Goal: Task Accomplishment & Management: Complete application form

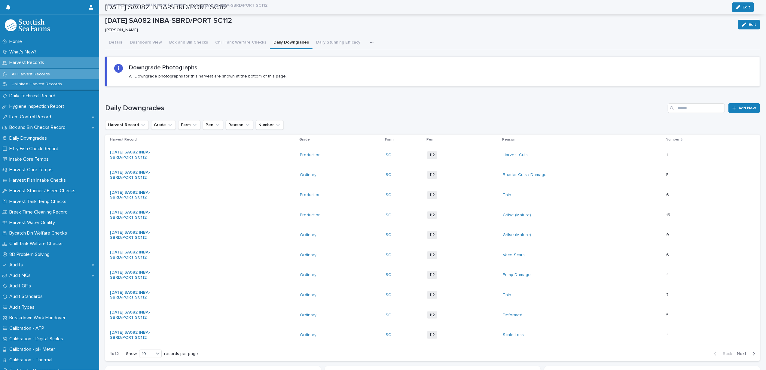
scroll to position [174, 0]
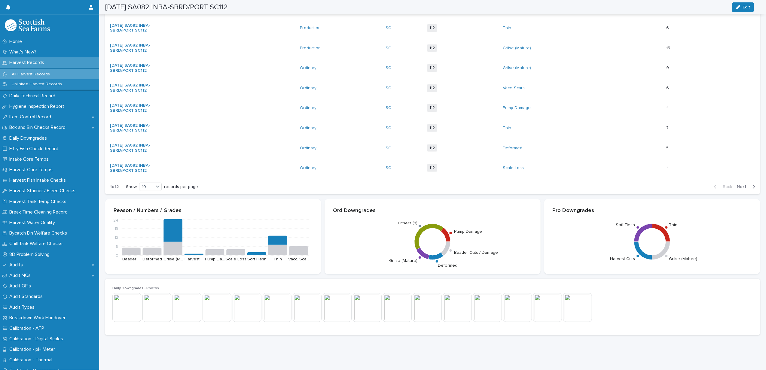
click at [41, 73] on p "All Harvest Records" at bounding box center [31, 74] width 48 height 5
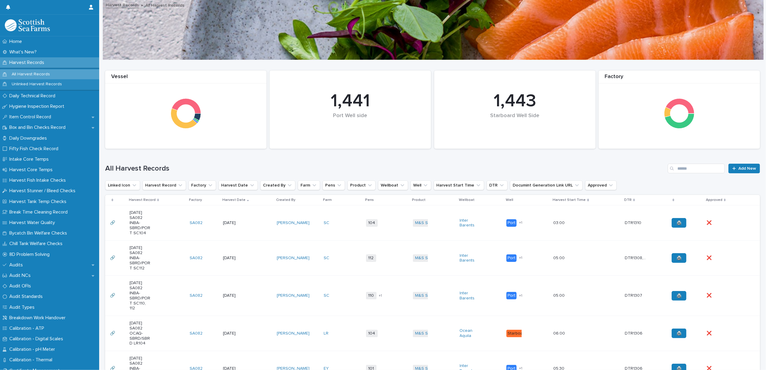
click at [341, 230] on td "SC" at bounding box center [342, 222] width 42 height 35
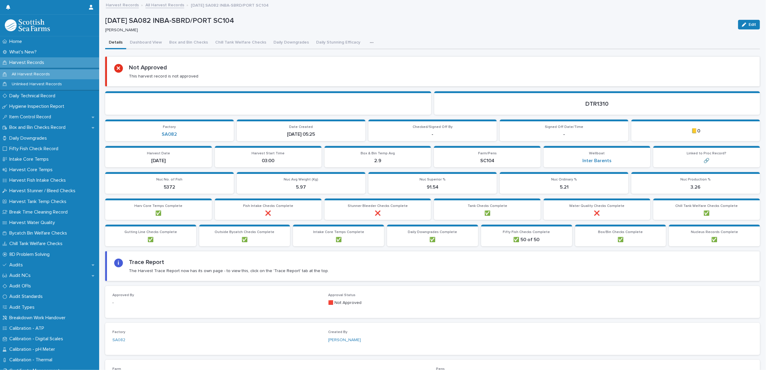
click at [370, 43] on div "button" at bounding box center [373, 43] width 6 height 4
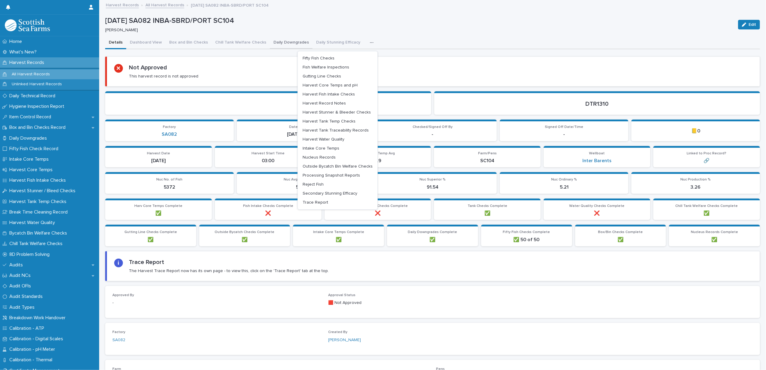
click at [281, 39] on button "Daily Downgrades" at bounding box center [291, 43] width 43 height 13
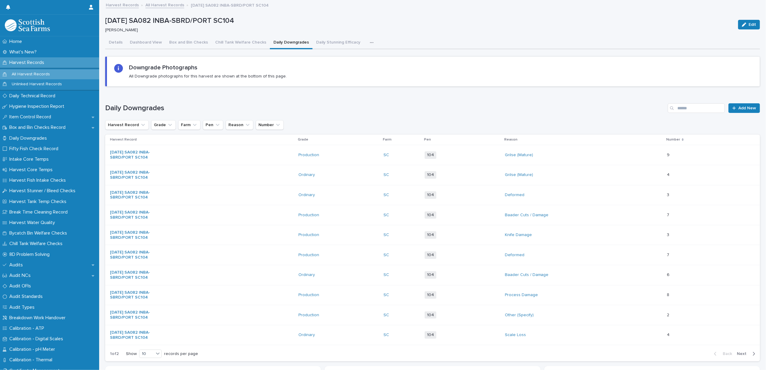
click at [369, 42] on button "button" at bounding box center [372, 43] width 13 height 12
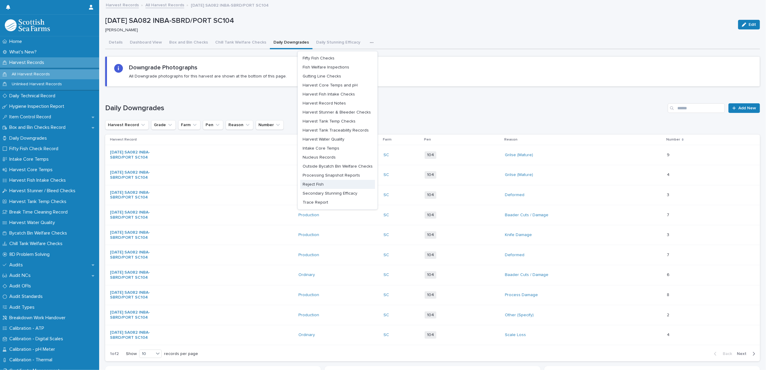
click at [319, 181] on button "Reject Fish" at bounding box center [337, 184] width 75 height 9
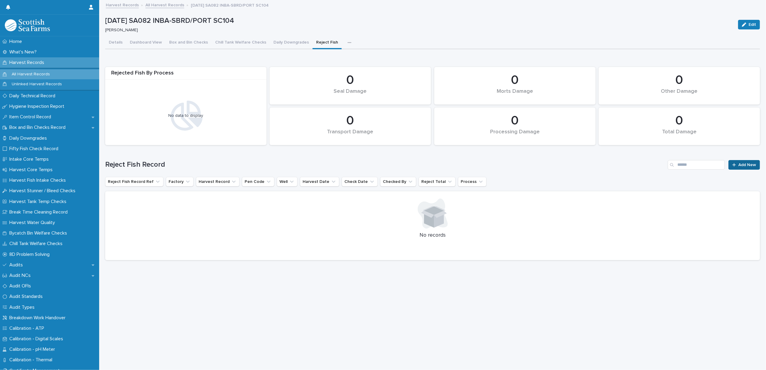
click at [747, 166] on span "Add New" at bounding box center [747, 165] width 18 height 4
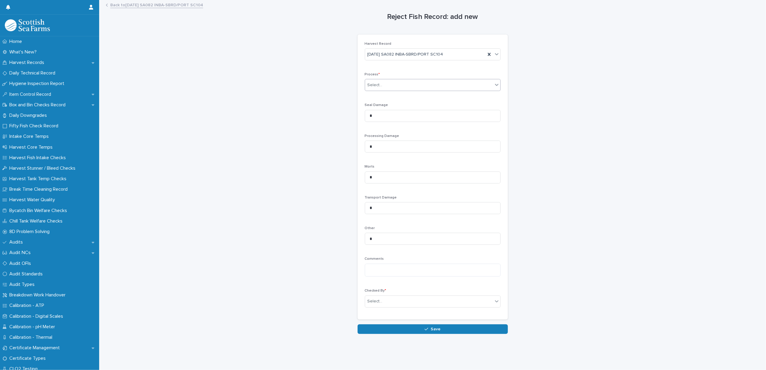
click at [373, 89] on div "Select..." at bounding box center [429, 85] width 128 height 10
click at [373, 107] on span "Processing" at bounding box center [376, 107] width 24 height 7
drag, startPoint x: 381, startPoint y: 149, endPoint x: 338, endPoint y: 147, distance: 43.0
click at [338, 147] on div "Reject Fish Record: add new Loading... Saving… Loading... Saving… Loading... Sa…" at bounding box center [432, 167] width 655 height 333
type input "**"
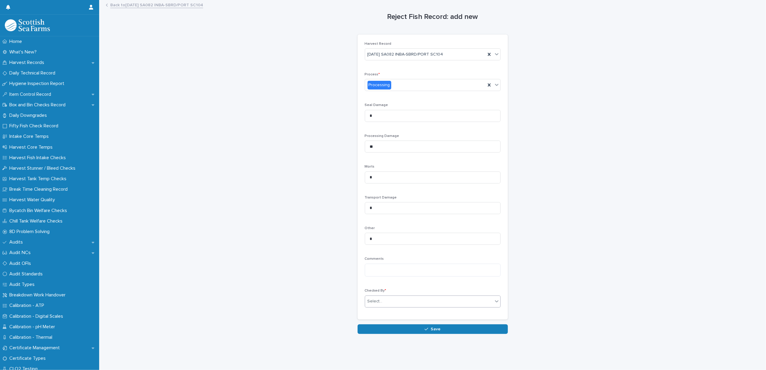
click at [377, 304] on div "Select..." at bounding box center [374, 301] width 15 height 6
type input "*****"
click at [374, 315] on div "[PERSON_NAME]" at bounding box center [429, 314] width 135 height 11
click at [381, 336] on div "Loading... Saving… Loading... Saving… Reject Fish Record: add new Loading... Sa…" at bounding box center [432, 178] width 661 height 355
click at [382, 331] on button "Save" at bounding box center [433, 329] width 150 height 10
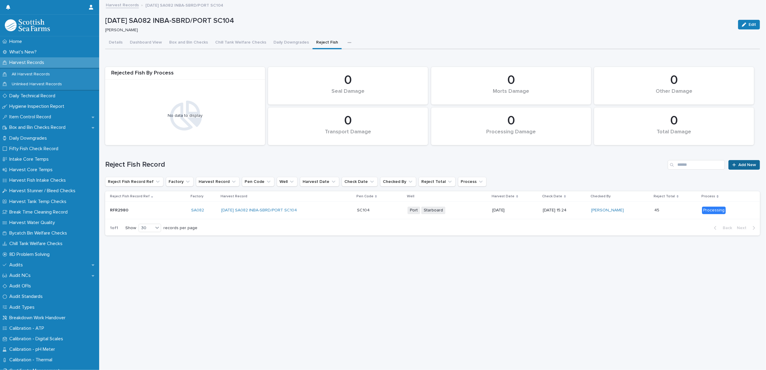
click at [732, 166] on icon at bounding box center [734, 165] width 4 height 4
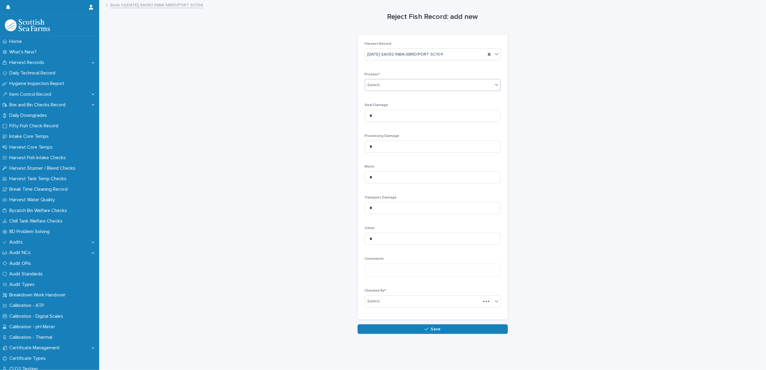
click at [368, 83] on div "Select..." at bounding box center [374, 85] width 15 height 6
click at [372, 96] on span "Harvesting" at bounding box center [375, 96] width 23 height 7
drag, startPoint x: 382, startPoint y: 178, endPoint x: 366, endPoint y: 177, distance: 15.9
click at [366, 177] on input "*" at bounding box center [433, 178] width 136 height 12
type input "***"
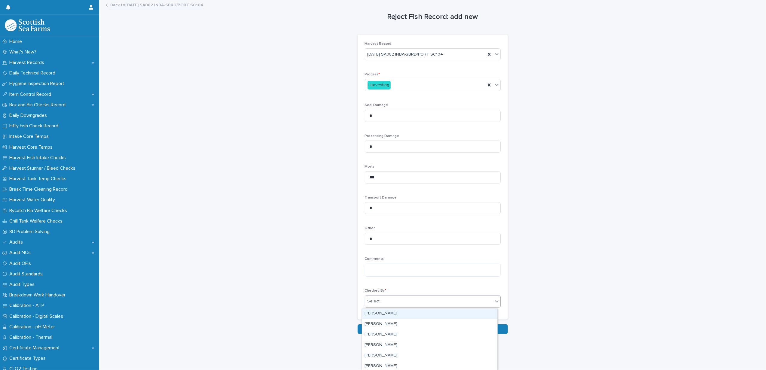
click at [368, 300] on div "Select..." at bounding box center [374, 301] width 15 height 6
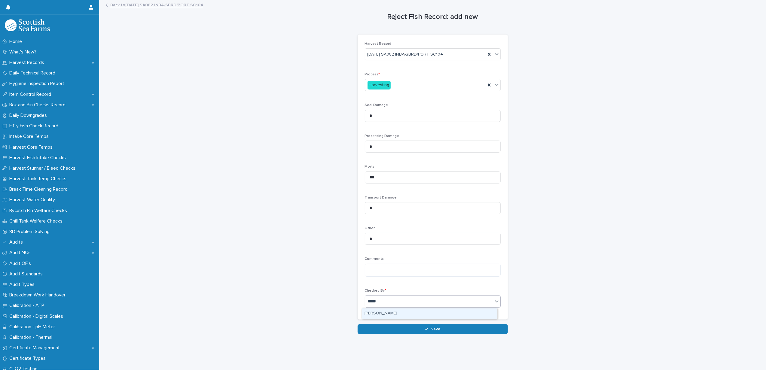
type input "******"
click at [379, 314] on div "[PERSON_NAME]" at bounding box center [429, 314] width 135 height 11
click at [380, 327] on button "Save" at bounding box center [433, 329] width 150 height 10
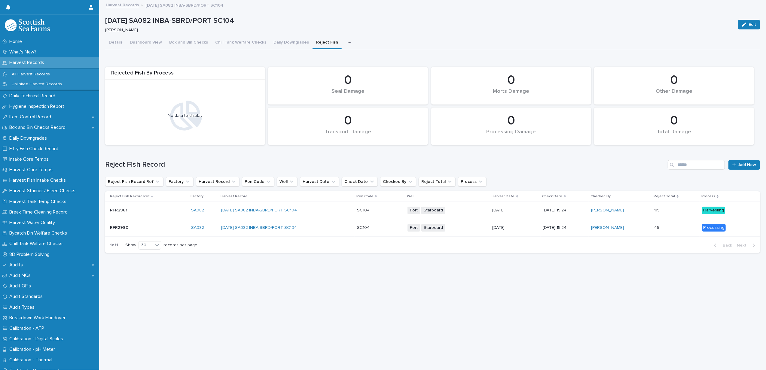
click at [130, 5] on link "Harvest Records" at bounding box center [122, 4] width 33 height 7
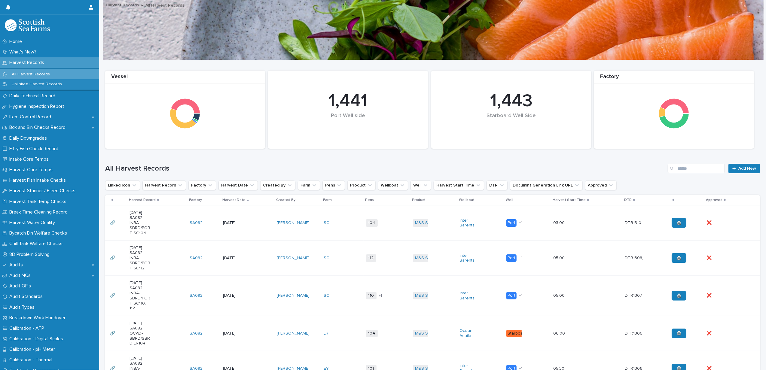
click at [121, 6] on link "Harvest Records" at bounding box center [122, 4] width 33 height 7
click at [127, 3] on link "Harvest Records" at bounding box center [122, 4] width 33 height 7
